Goal: Task Accomplishment & Management: Check status

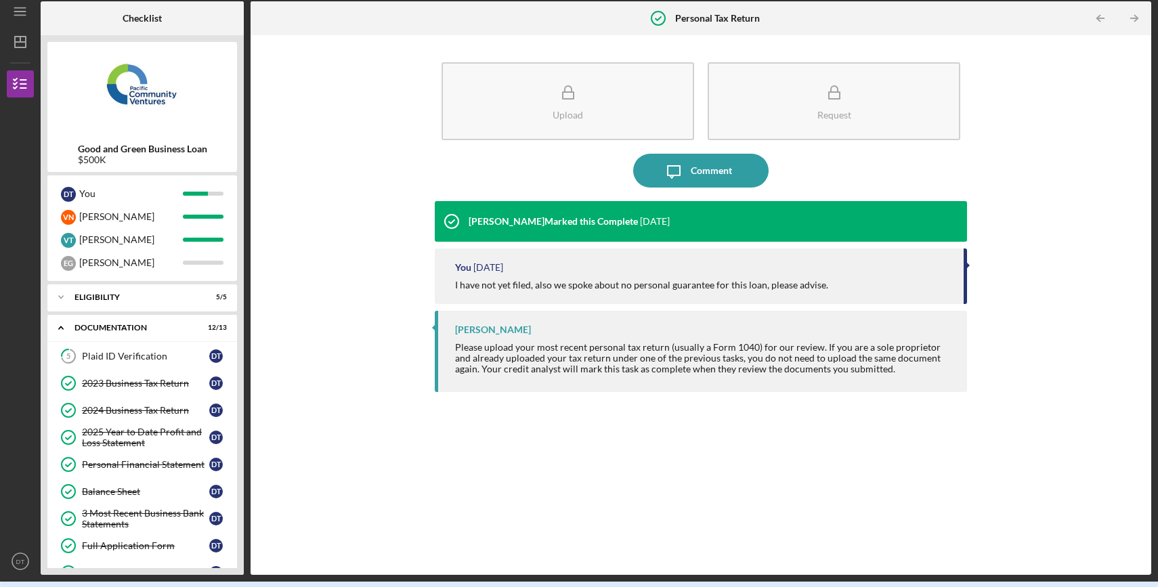
scroll to position [225, 0]
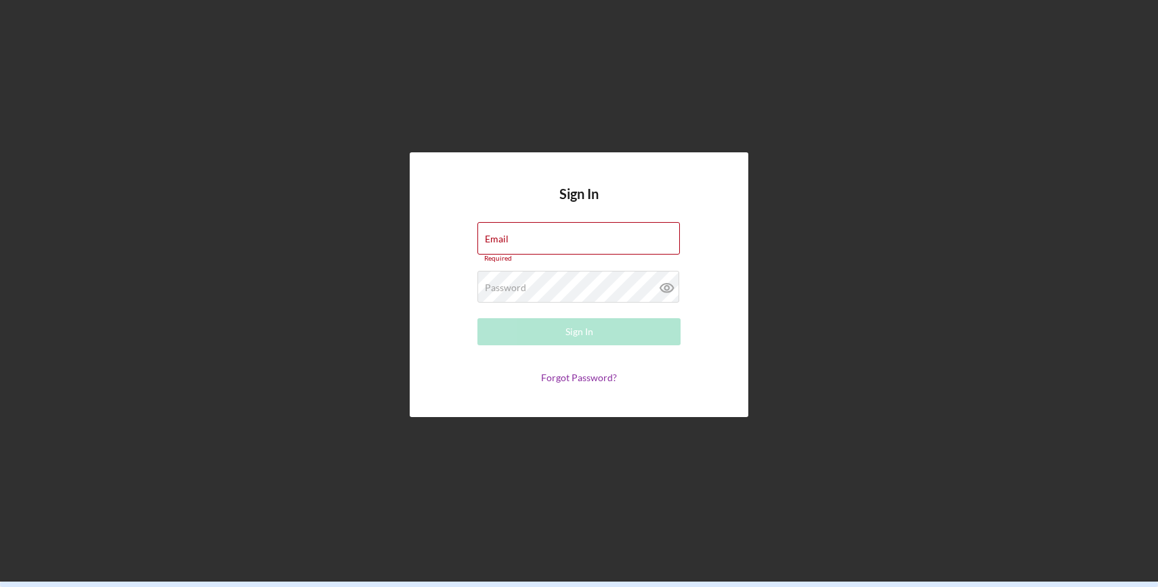
scroll to position [2, 0]
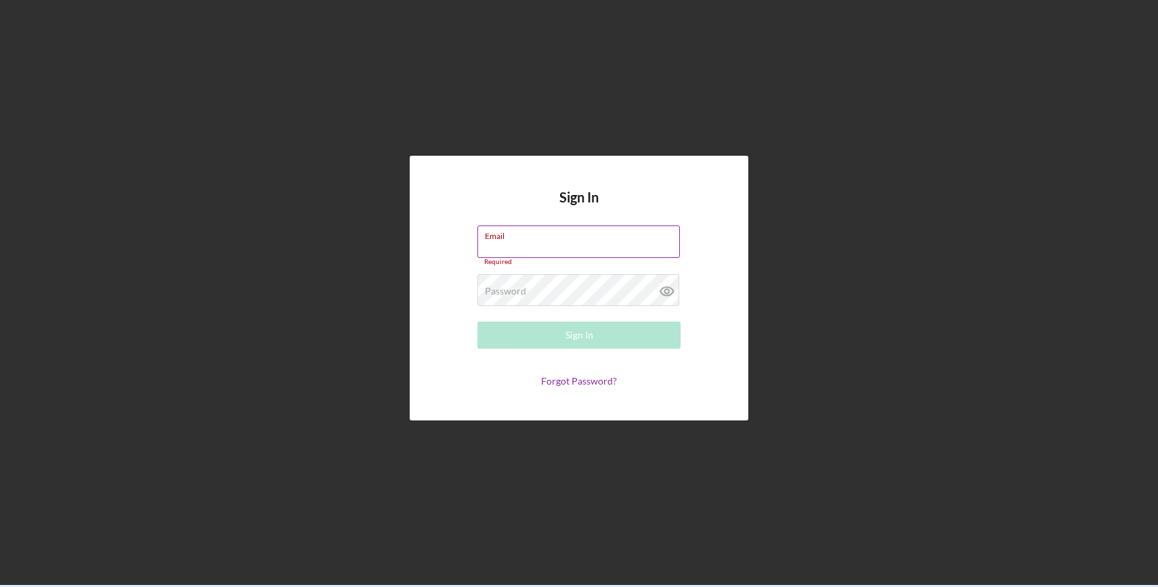
click at [565, 248] on input "Email" at bounding box center [579, 242] width 203 height 33
type input "[EMAIL_ADDRESS][DOMAIN_NAME]"
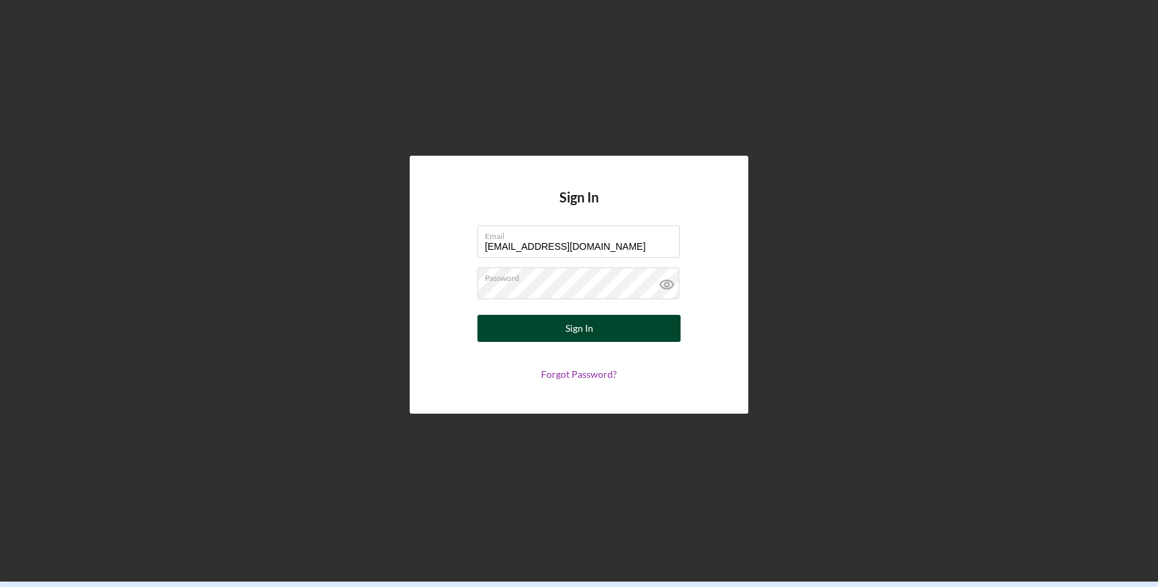
click at [585, 320] on div "Sign In" at bounding box center [580, 328] width 28 height 27
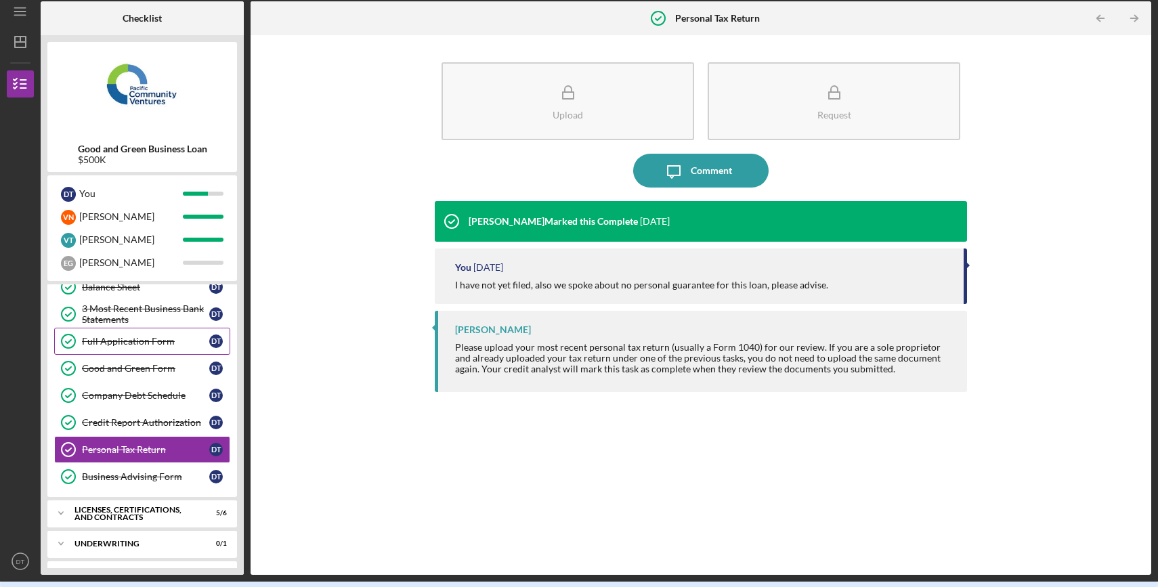
scroll to position [225, 0]
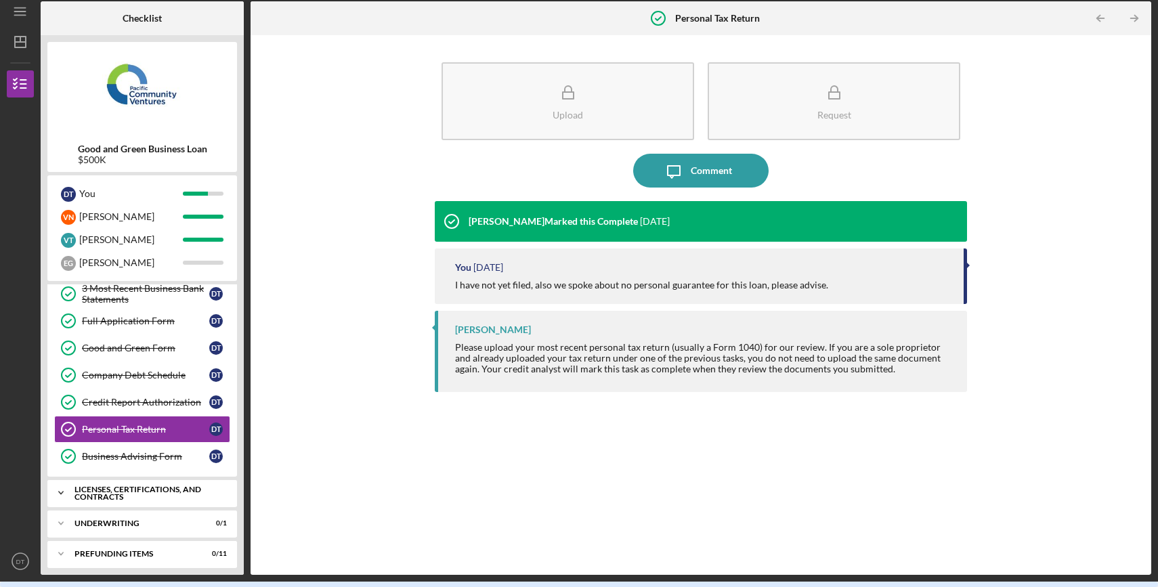
click at [112, 480] on div "Icon/Expander Licenses, Certifications, and Contracts 5 / 6" at bounding box center [142, 493] width 190 height 27
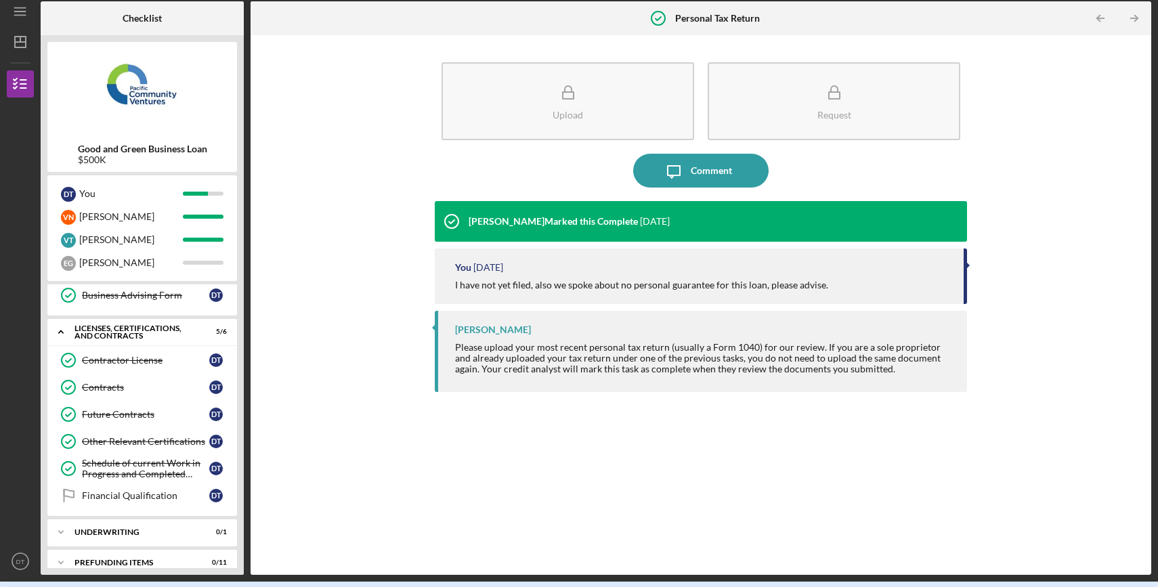
scroll to position [392, 0]
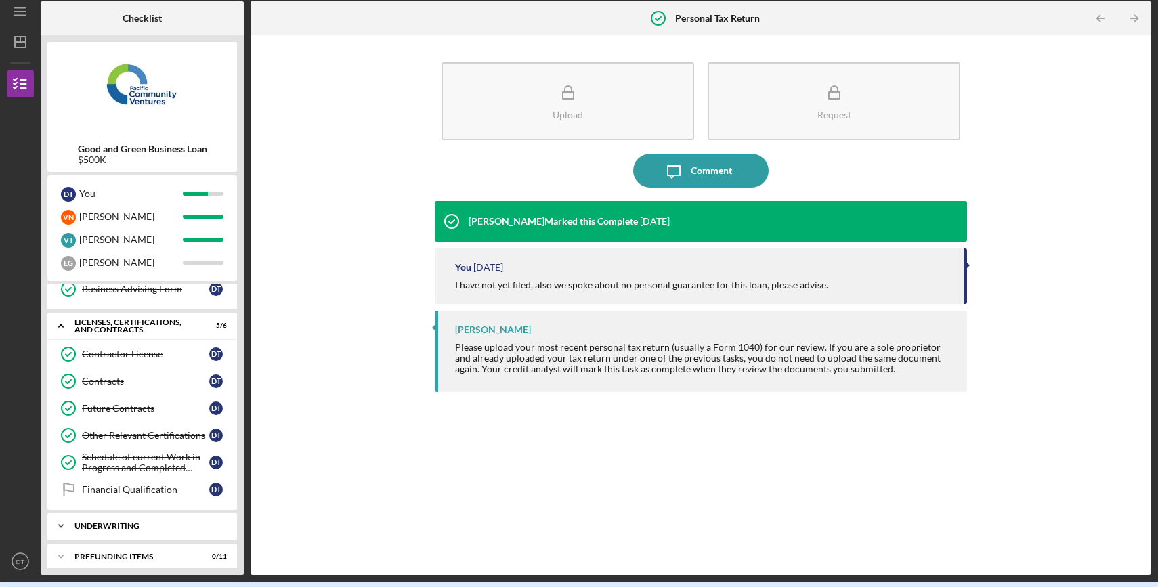
click at [119, 521] on div "Icon/Expander Underwriting 0 / 1" at bounding box center [142, 526] width 190 height 27
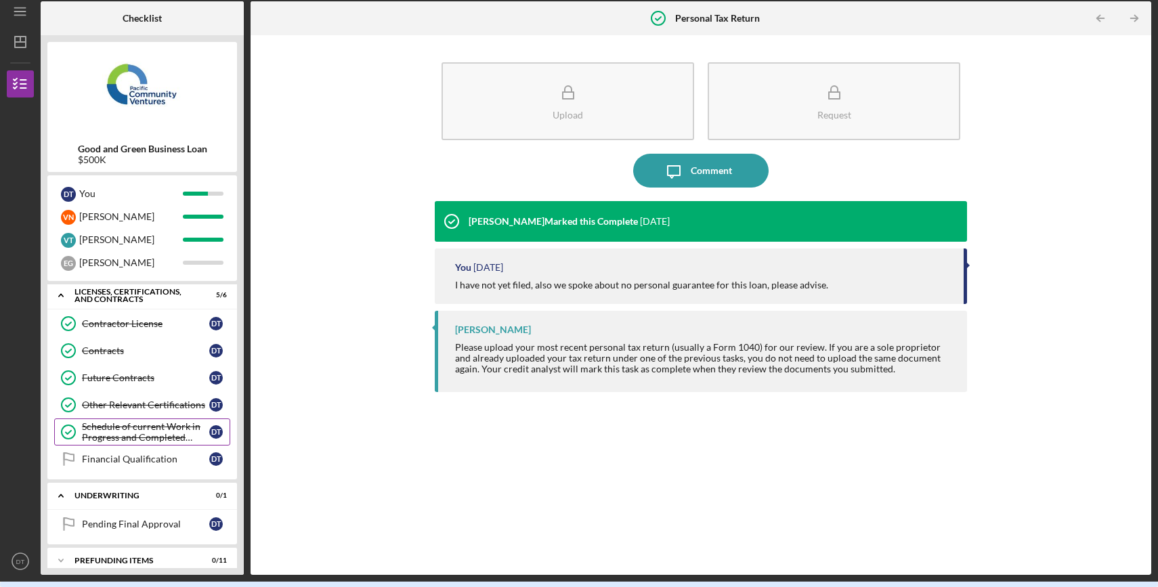
scroll to position [426, 0]
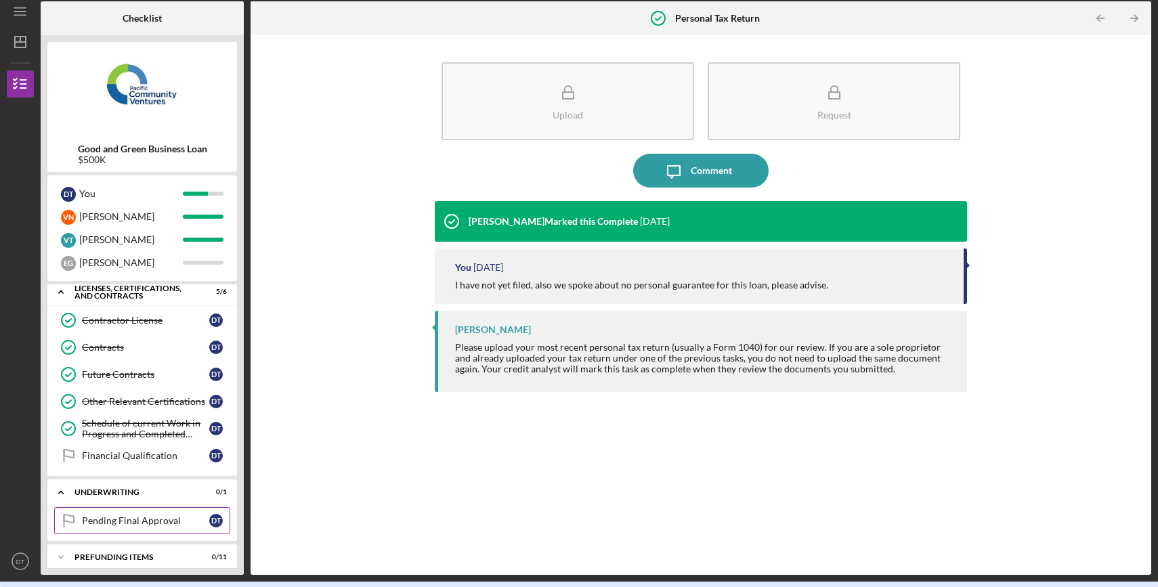
click at [120, 515] on div "Pending Final Approval" at bounding box center [145, 520] width 127 height 11
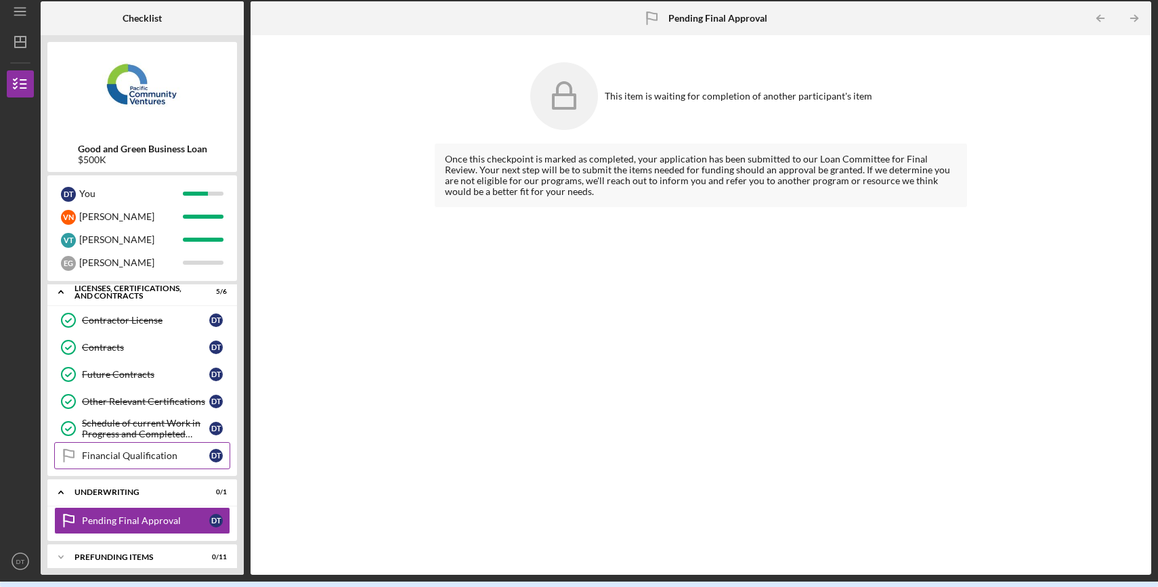
click at [95, 442] on link "Financial Qualification Financial Qualification D T" at bounding box center [142, 455] width 176 height 27
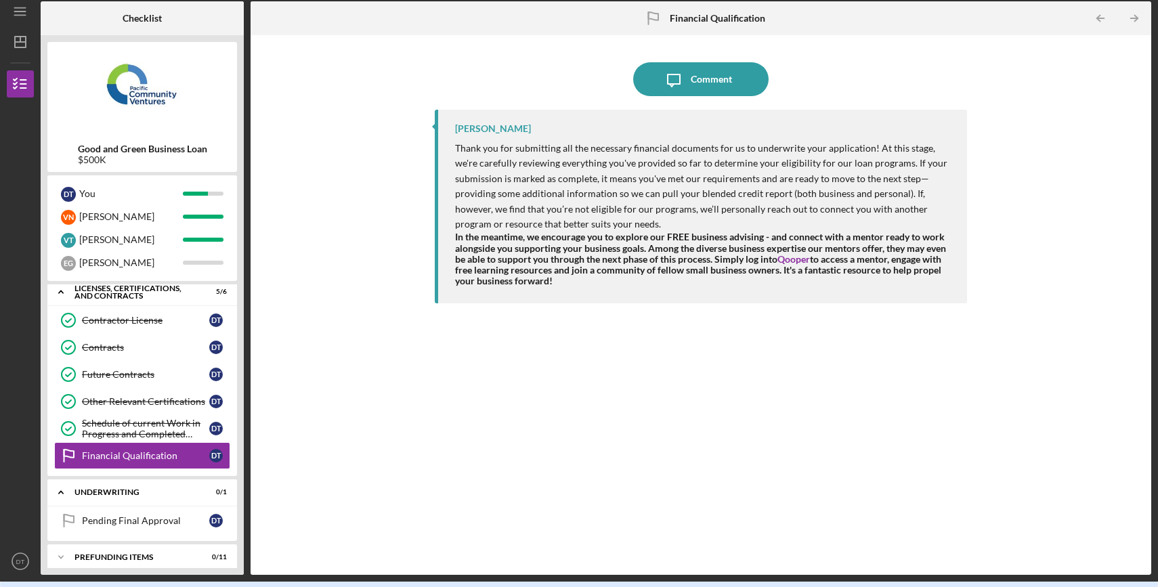
click at [195, 66] on img at bounding box center [142, 89] width 190 height 81
